Goal: Task Accomplishment & Management: Manage account settings

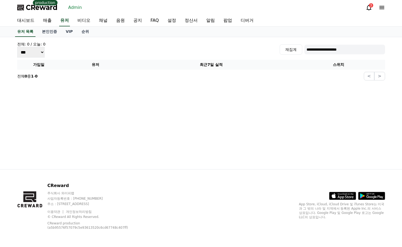
drag, startPoint x: 0, startPoint y: 0, endPoint x: 70, endPoint y: 6, distance: 70.4
click at [70, 6] on link "Admin" at bounding box center [75, 7] width 18 height 9
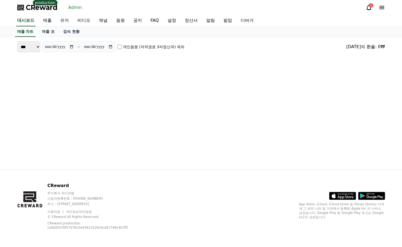
click at [62, 19] on link "유저" at bounding box center [64, 20] width 17 height 11
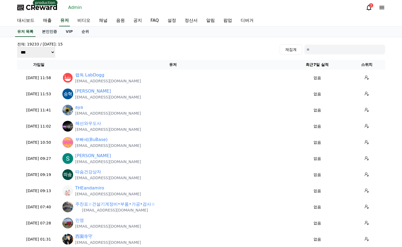
click at [332, 51] on input at bounding box center [345, 50] width 81 height 10
paste input "**********"
type input "**********"
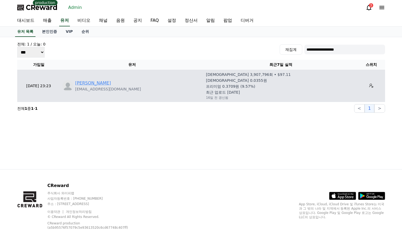
click at [82, 81] on td "Zafar Ali zndreams97@gmail.com" at bounding box center [132, 86] width 144 height 32
click at [82, 81] on link "Zafar Ali" at bounding box center [93, 83] width 36 height 6
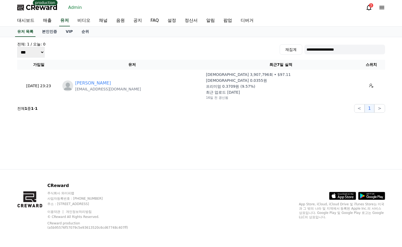
click at [46, 6] on span "CReward" at bounding box center [42, 7] width 32 height 9
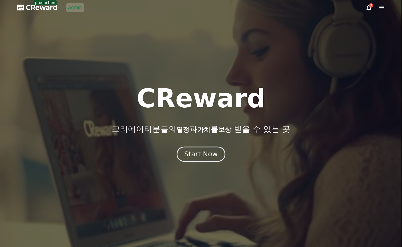
click at [205, 154] on div "Start Now" at bounding box center [200, 154] width 33 height 9
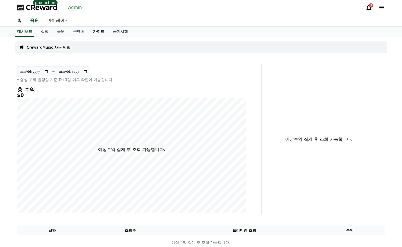
click at [94, 30] on link "가이드" at bounding box center [99, 32] width 20 height 10
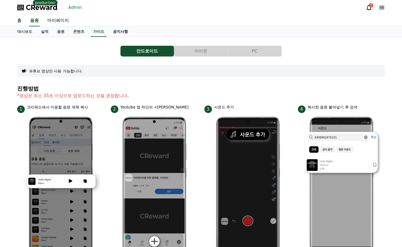
click at [122, 34] on link "공지사항" at bounding box center [121, 32] width 24 height 10
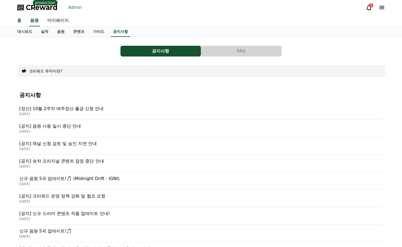
click at [221, 54] on button "FAQ" at bounding box center [241, 51] width 80 height 11
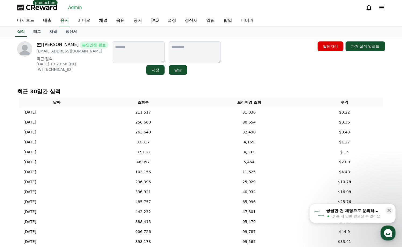
click at [69, 32] on link "정산서" at bounding box center [71, 32] width 20 height 10
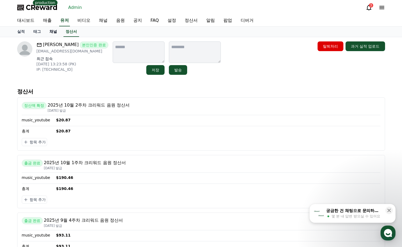
click at [56, 32] on link "채널" at bounding box center [53, 32] width 16 height 10
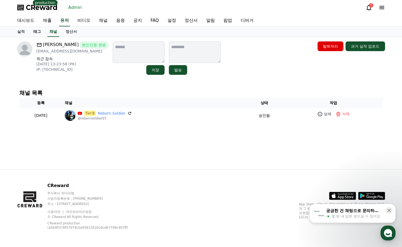
click at [40, 33] on link "태그" at bounding box center [37, 32] width 16 height 10
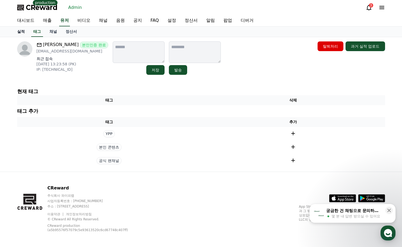
click at [22, 33] on link "실적" at bounding box center [21, 32] width 16 height 10
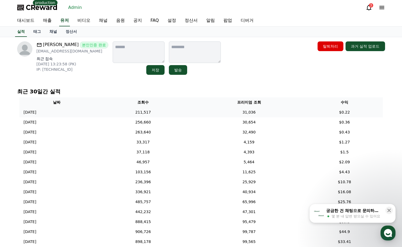
click at [212, 110] on td "31,036" at bounding box center [249, 112] width 114 height 10
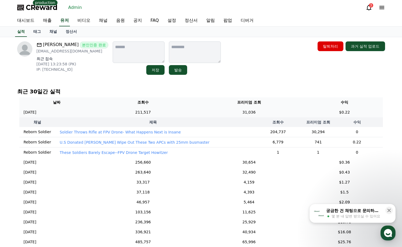
click at [211, 111] on td "31,036" at bounding box center [249, 112] width 114 height 10
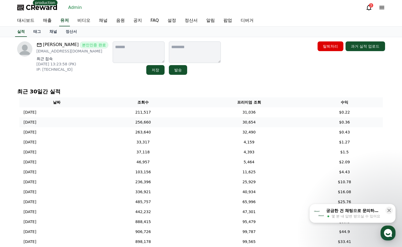
click at [208, 122] on td "30,654" at bounding box center [249, 122] width 114 height 10
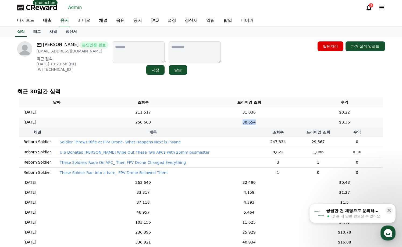
click at [208, 122] on td "30,654" at bounding box center [249, 122] width 114 height 10
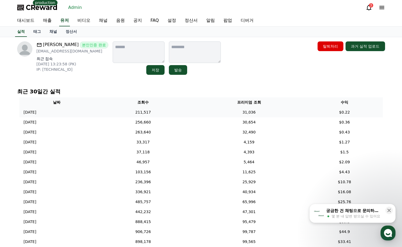
click at [207, 113] on td "31,036" at bounding box center [249, 112] width 114 height 10
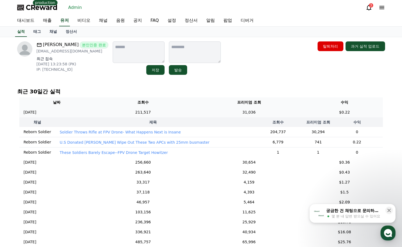
click at [207, 114] on td "31,036" at bounding box center [249, 112] width 114 height 10
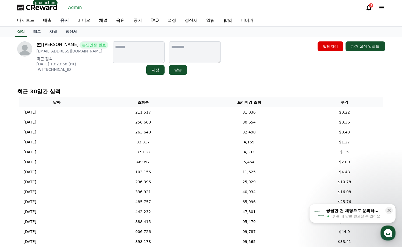
click at [65, 23] on link "유저" at bounding box center [64, 20] width 11 height 11
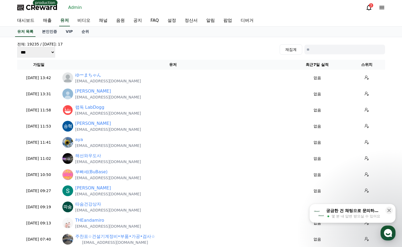
click at [322, 47] on input at bounding box center [345, 50] width 81 height 10
paste input "**********"
type input "**********"
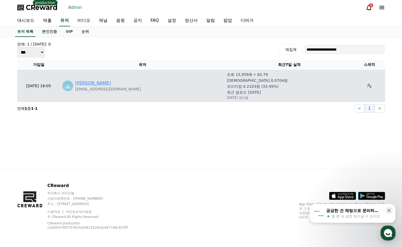
click at [84, 86] on link "김민중" at bounding box center [93, 83] width 36 height 6
